Goal: Information Seeking & Learning: Learn about a topic

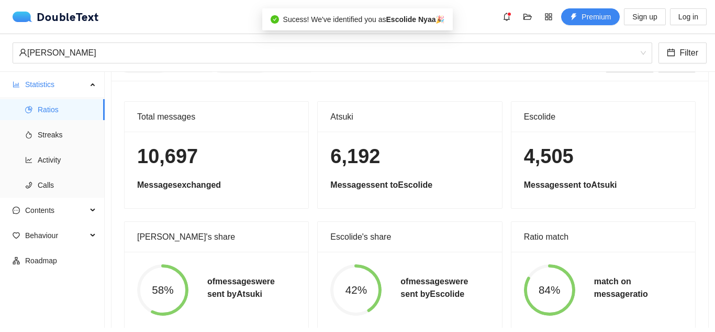
scroll to position [60, 0]
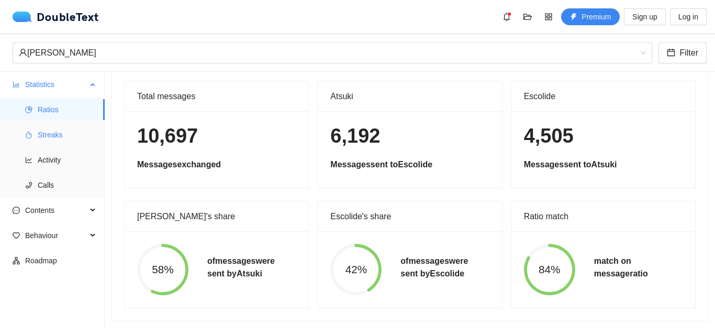
click at [59, 138] on span "Streaks" at bounding box center [67, 134] width 59 height 21
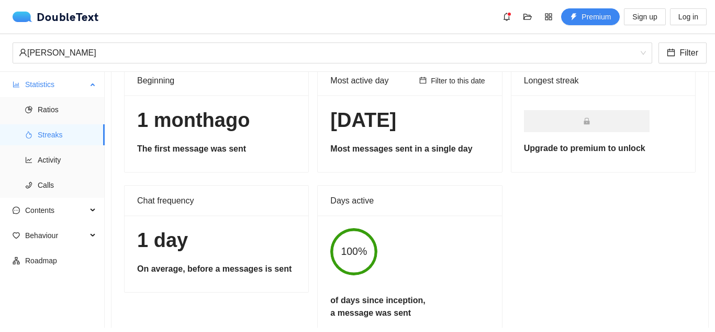
scroll to position [52, 0]
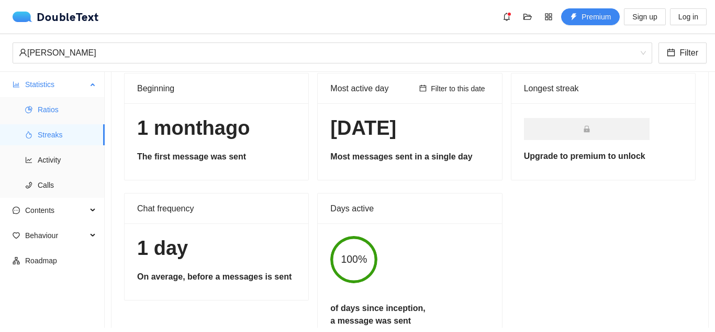
click at [55, 105] on span "Ratios" at bounding box center [67, 109] width 59 height 21
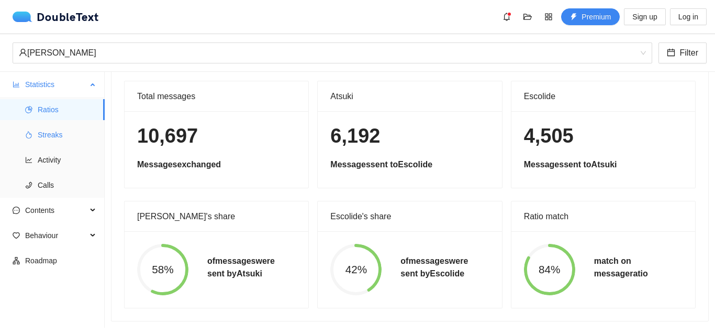
click at [57, 133] on span "Streaks" at bounding box center [67, 134] width 59 height 21
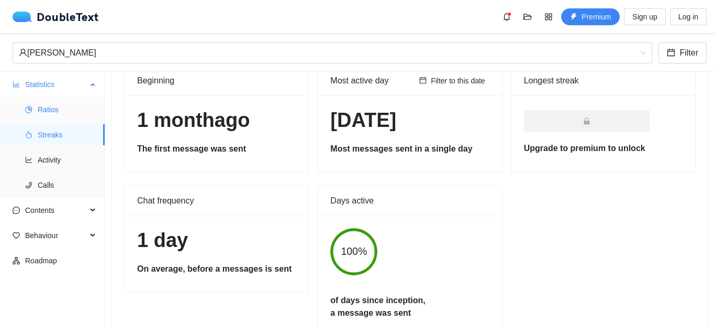
scroll to position [52, 0]
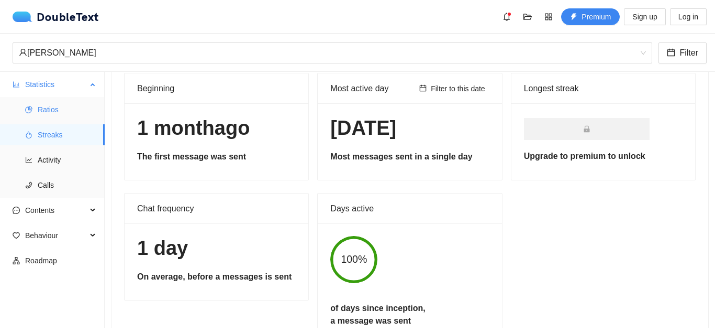
click at [58, 114] on span "Ratios" at bounding box center [67, 109] width 59 height 21
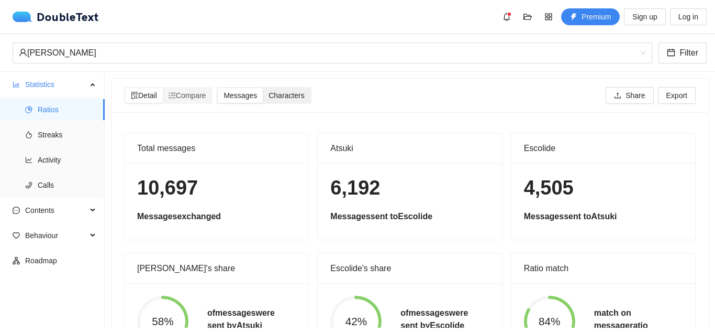
click at [291, 97] on span "Characters" at bounding box center [287, 95] width 36 height 8
click at [263, 88] on input "Characters" at bounding box center [263, 88] width 0 height 0
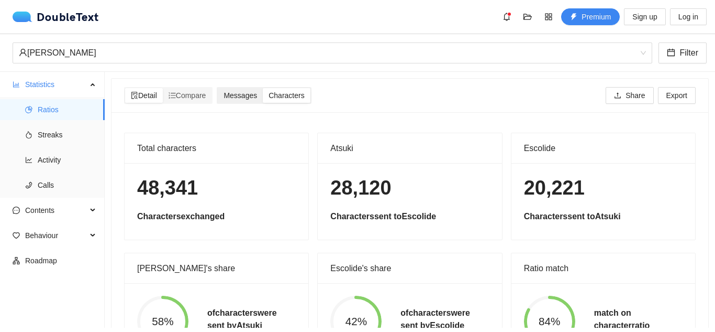
click at [245, 93] on span "Messages" at bounding box center [241, 95] width 34 height 8
click at [218, 88] on input "Messages" at bounding box center [218, 88] width 0 height 0
click at [299, 86] on div "Detail Compare Messages Characters Share Export" at bounding box center [410, 96] width 572 height 34
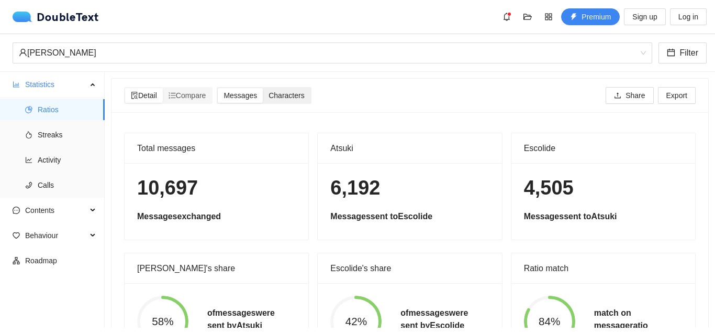
click at [300, 92] on span "Characters" at bounding box center [287, 95] width 36 height 8
click at [263, 88] on input "Characters" at bounding box center [263, 88] width 0 height 0
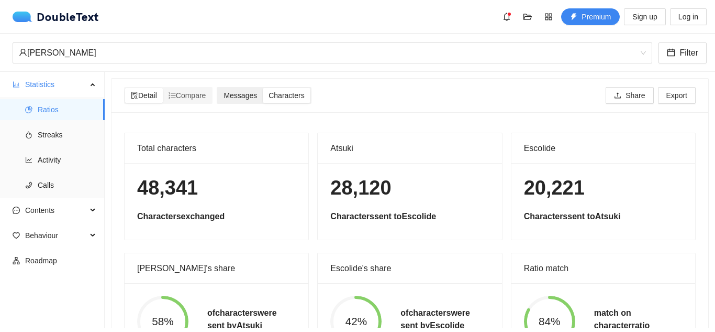
click at [239, 93] on span "Messages" at bounding box center [241, 95] width 34 height 8
click at [218, 88] on input "Messages" at bounding box center [218, 88] width 0 height 0
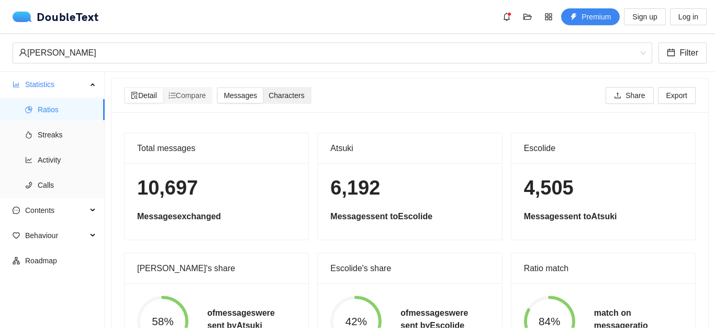
click at [284, 101] on div "Characters" at bounding box center [286, 95] width 47 height 15
click at [263, 88] on input "Characters" at bounding box center [263, 88] width 0 height 0
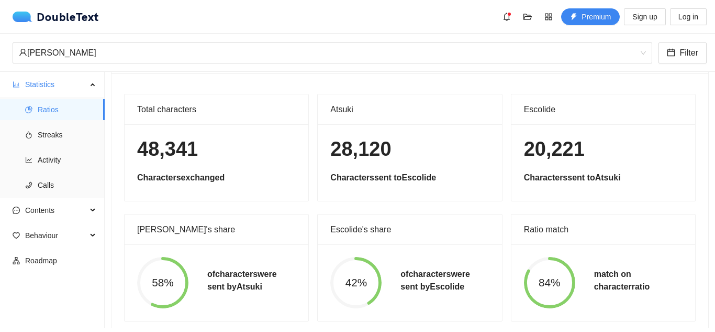
scroll to position [60, 0]
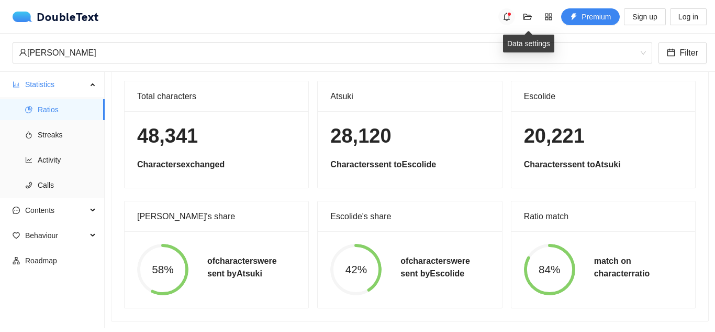
click at [504, 17] on icon "bell" at bounding box center [507, 17] width 8 height 8
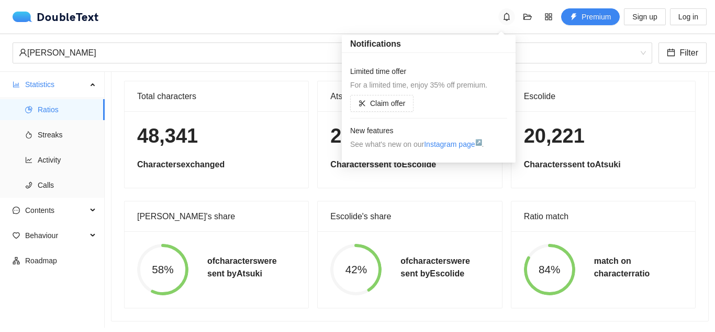
click at [510, 15] on icon "bell" at bounding box center [507, 17] width 6 height 8
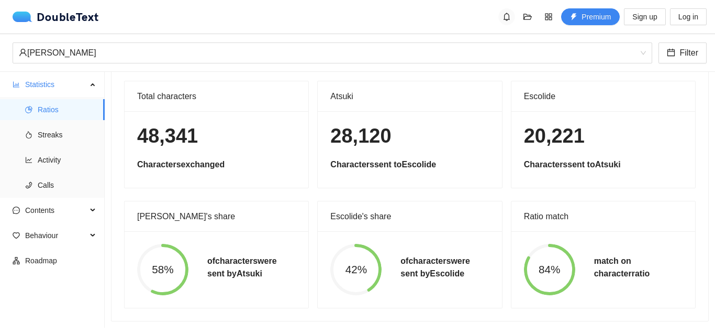
scroll to position [0, 0]
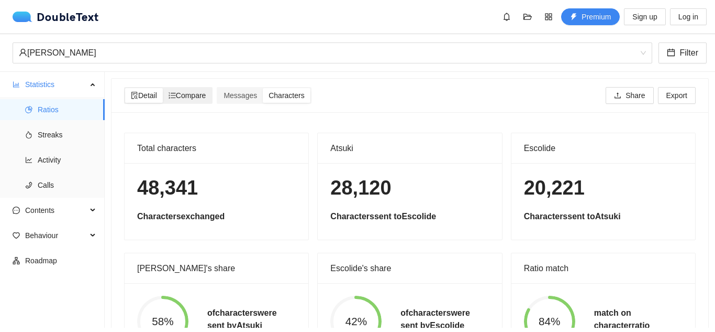
click at [184, 94] on span "Compare" at bounding box center [188, 95] width 38 height 8
click at [163, 88] on input "Compare" at bounding box center [163, 88] width 0 height 0
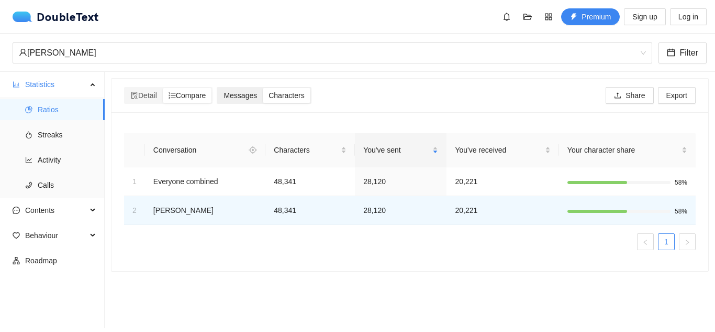
click at [249, 98] on span "Messages" at bounding box center [241, 95] width 34 height 8
click at [218, 88] on input "Messages" at bounding box center [218, 88] width 0 height 0
click at [279, 94] on span "Characters" at bounding box center [287, 95] width 36 height 8
click at [263, 88] on input "Characters" at bounding box center [263, 88] width 0 height 0
click at [262, 94] on div "Messages" at bounding box center [240, 95] width 45 height 15
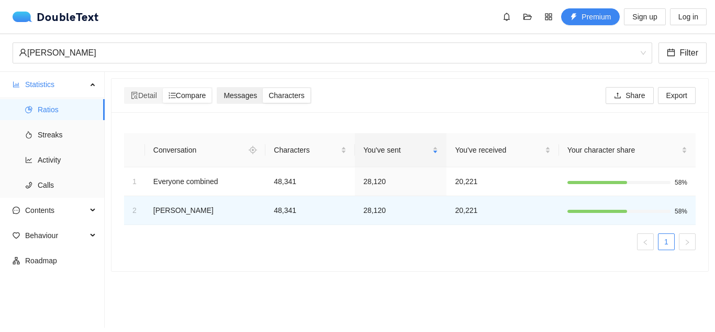
click at [218, 88] on input "Messages" at bounding box center [218, 88] width 0 height 0
click at [284, 94] on span "Characters" at bounding box center [287, 95] width 36 height 8
click at [263, 88] on input "Characters" at bounding box center [263, 88] width 0 height 0
click at [257, 94] on span "Messages" at bounding box center [241, 95] width 34 height 8
click at [218, 88] on input "Messages" at bounding box center [218, 88] width 0 height 0
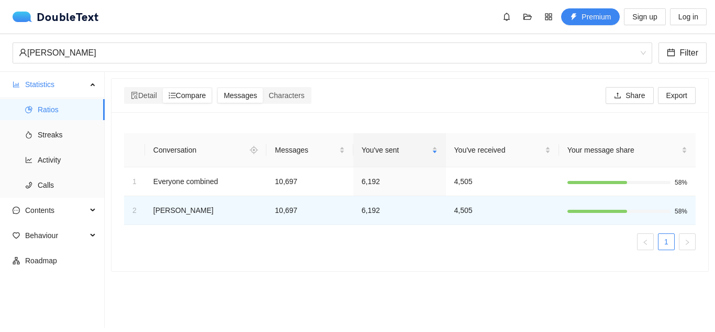
click at [313, 98] on div "Messages Characters" at bounding box center [264, 95] width 98 height 17
click at [304, 97] on span "Characters" at bounding box center [287, 95] width 36 height 8
click at [263, 88] on input "Characters" at bounding box center [263, 88] width 0 height 0
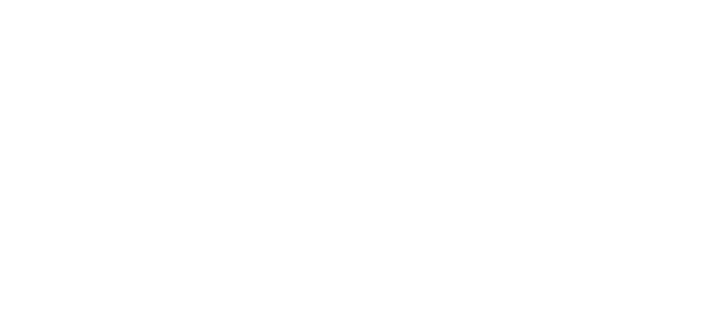
click at [54, 36] on body at bounding box center [357, 166] width 715 height 332
click at [156, 18] on body at bounding box center [357, 166] width 715 height 332
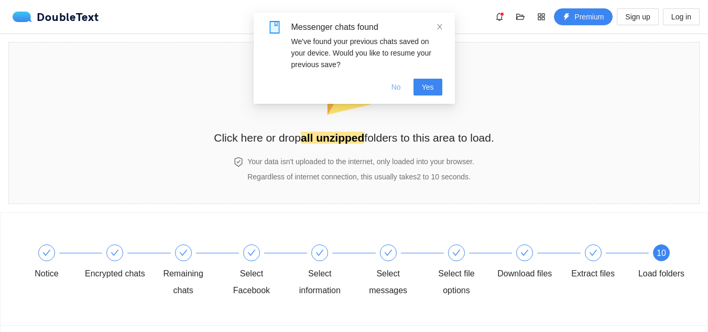
click at [400, 89] on span "No" at bounding box center [395, 87] width 9 height 12
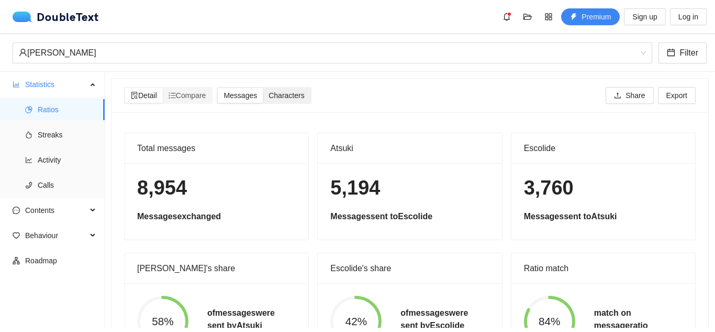
click at [283, 93] on span "Characters" at bounding box center [287, 95] width 36 height 8
click at [263, 88] on input "Characters" at bounding box center [263, 88] width 0 height 0
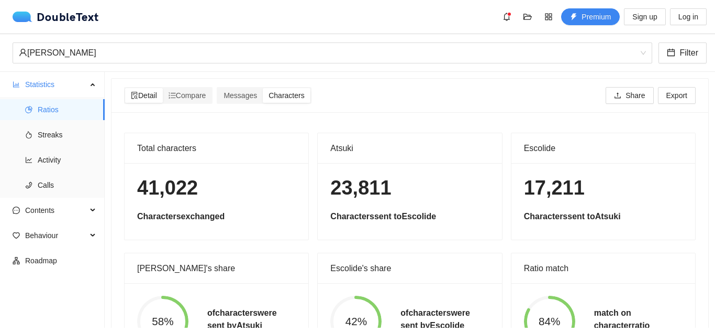
click at [141, 38] on div "[PERSON_NAME] Filter" at bounding box center [357, 53] width 715 height 38
click at [246, 94] on span "Messages" at bounding box center [241, 95] width 34 height 8
click at [218, 88] on input "Messages" at bounding box center [218, 88] width 0 height 0
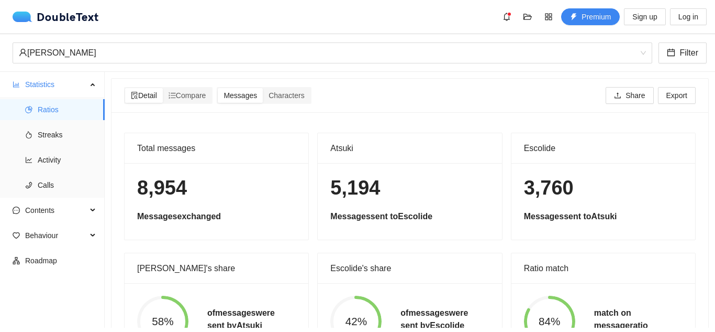
click at [321, 127] on div "Total messages 8,954 Messages exchanged Atsuki 5,194 Messages sent to Escolide …" at bounding box center [410, 242] width 597 height 260
click at [283, 94] on span "Characters" at bounding box center [287, 95] width 36 height 8
click at [263, 88] on input "Characters" at bounding box center [263, 88] width 0 height 0
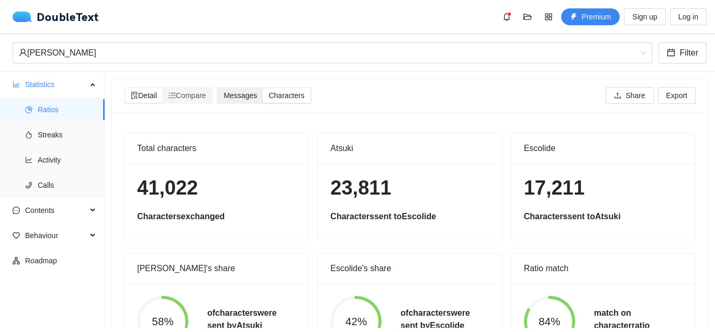
click at [244, 90] on div "Messages" at bounding box center [240, 95] width 45 height 15
click at [218, 88] on input "Messages" at bounding box center [218, 88] width 0 height 0
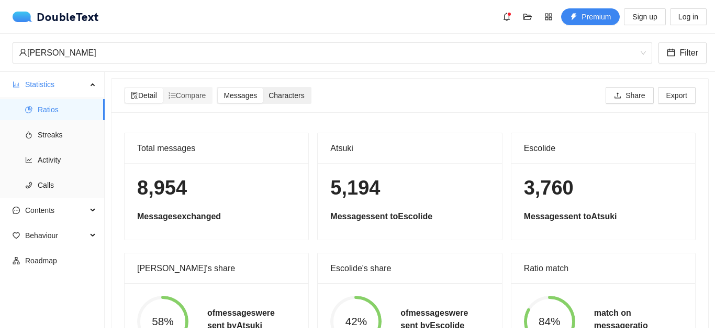
click at [271, 90] on div "Characters" at bounding box center [286, 95] width 47 height 15
click at [263, 88] on input "Characters" at bounding box center [263, 88] width 0 height 0
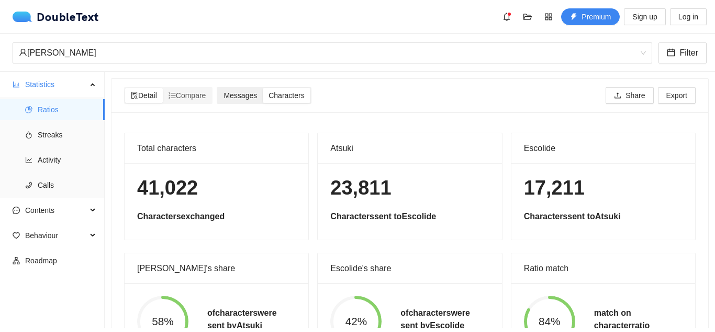
click at [258, 101] on div "Messages" at bounding box center [240, 95] width 45 height 15
click at [218, 88] on input "Messages" at bounding box center [218, 88] width 0 height 0
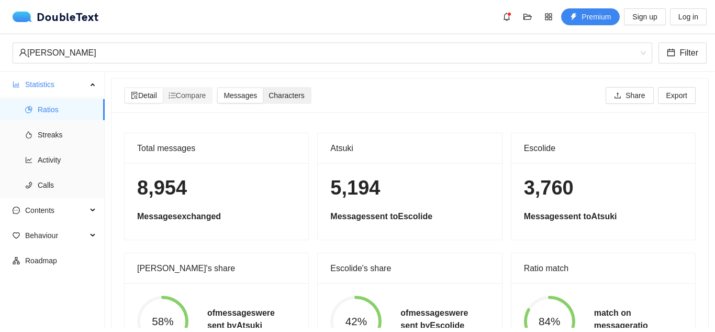
click at [280, 100] on div "Characters" at bounding box center [286, 95] width 47 height 15
click at [263, 88] on input "Characters" at bounding box center [263, 88] width 0 height 0
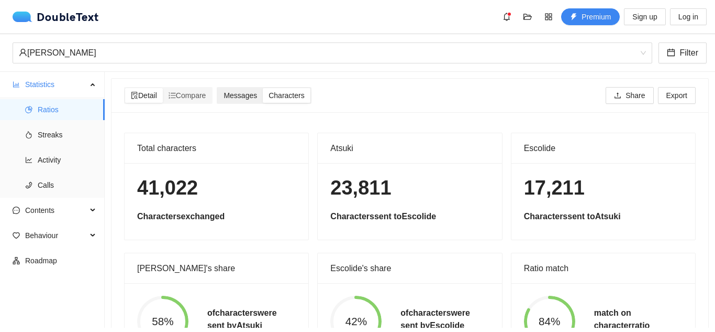
click at [249, 91] on span "Messages" at bounding box center [241, 95] width 34 height 8
click at [218, 88] on input "Messages" at bounding box center [218, 88] width 0 height 0
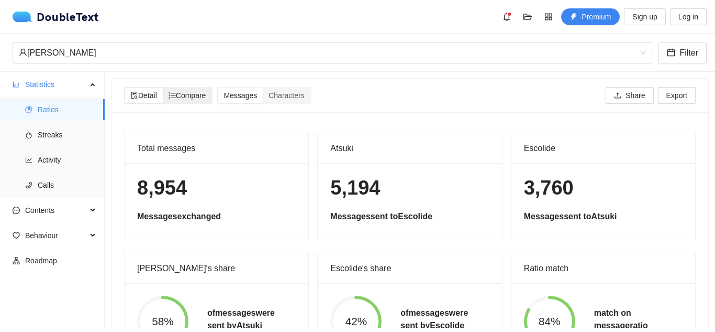
click at [196, 100] on div "Compare" at bounding box center [187, 95] width 49 height 15
click at [163, 88] on input "Compare" at bounding box center [163, 88] width 0 height 0
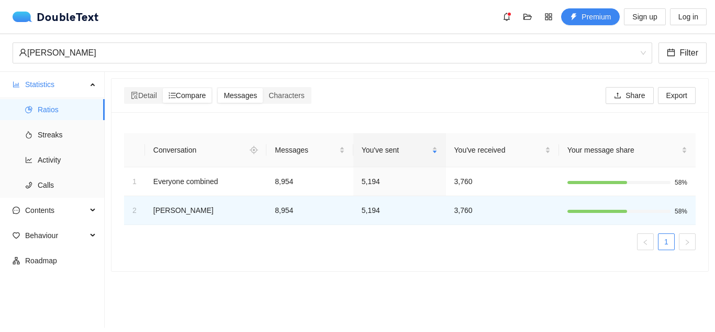
click at [669, 245] on ul "1" at bounding box center [410, 241] width 572 height 17
click at [659, 240] on link "1" at bounding box center [667, 242] width 16 height 16
click at [477, 144] on div "You've received" at bounding box center [503, 150] width 96 height 12
click at [475, 150] on span "You've received" at bounding box center [499, 150] width 89 height 12
click at [449, 184] on td "3,760" at bounding box center [502, 181] width 113 height 29
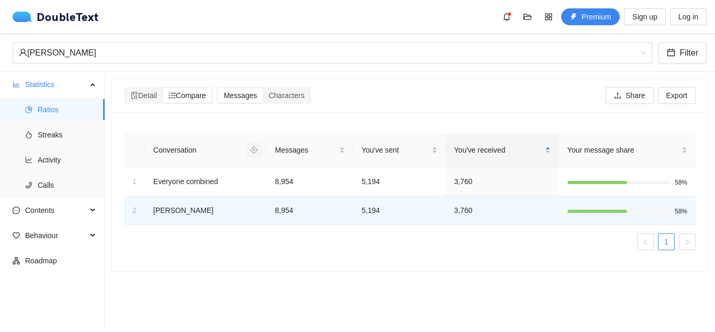
click at [258, 153] on span "aim" at bounding box center [254, 150] width 16 height 8
click at [255, 98] on span "Messages" at bounding box center [241, 95] width 34 height 8
click at [218, 88] on input "Messages" at bounding box center [218, 88] width 0 height 0
click at [294, 96] on span "Characters" at bounding box center [287, 95] width 36 height 8
click at [263, 88] on input "Characters" at bounding box center [263, 88] width 0 height 0
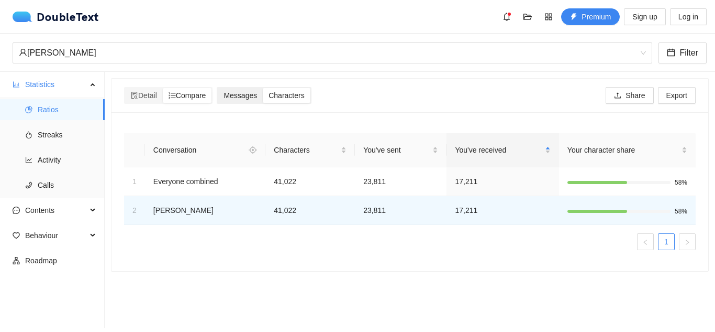
click at [240, 94] on span "Messages" at bounding box center [241, 95] width 34 height 8
click at [218, 88] on input "Messages" at bounding box center [218, 88] width 0 height 0
click at [302, 95] on span "Characters" at bounding box center [287, 95] width 36 height 8
click at [263, 88] on input "Characters" at bounding box center [263, 88] width 0 height 0
click at [262, 97] on div "Messages" at bounding box center [240, 95] width 45 height 15
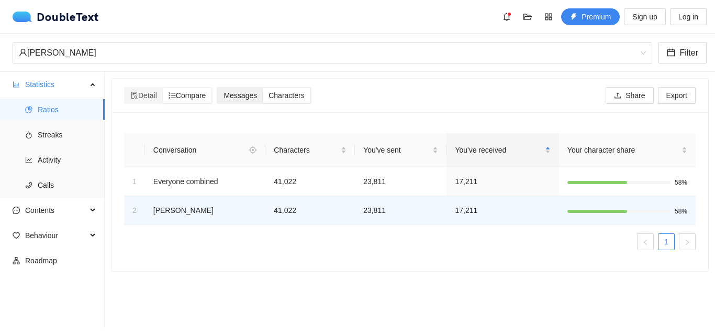
click at [218, 88] on input "Messages" at bounding box center [218, 88] width 0 height 0
click at [310, 95] on div "Characters" at bounding box center [286, 95] width 47 height 15
click at [263, 88] on input "Characters" at bounding box center [263, 88] width 0 height 0
click at [663, 147] on span "Your character share" at bounding box center [624, 150] width 112 height 12
click at [661, 149] on span "Your character share" at bounding box center [624, 150] width 112 height 12
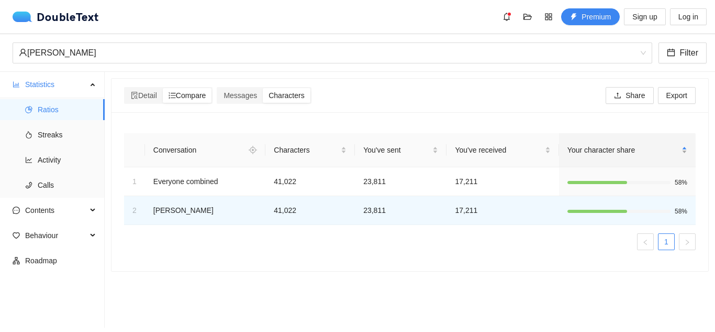
click at [658, 151] on span "Your character share" at bounding box center [624, 150] width 112 height 12
click at [156, 95] on span "Detail" at bounding box center [144, 95] width 26 height 8
click at [125, 88] on input "Detail" at bounding box center [125, 88] width 0 height 0
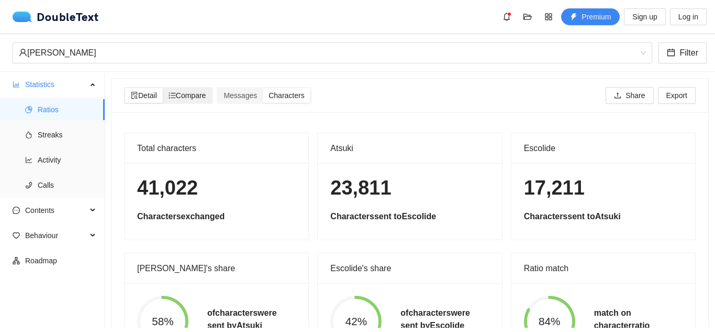
click at [206, 92] on span "Compare" at bounding box center [188, 95] width 38 height 8
click at [163, 88] on input "Compare" at bounding box center [163, 88] width 0 height 0
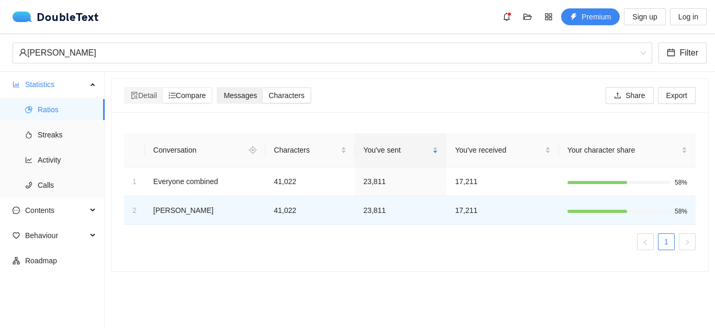
click at [262, 94] on div "Messages" at bounding box center [240, 95] width 45 height 15
click at [218, 88] on input "Messages" at bounding box center [218, 88] width 0 height 0
click at [157, 94] on span "Detail" at bounding box center [144, 95] width 26 height 8
click at [125, 88] on input "Detail" at bounding box center [125, 88] width 0 height 0
